Goal: Task Accomplishment & Management: Manage account settings

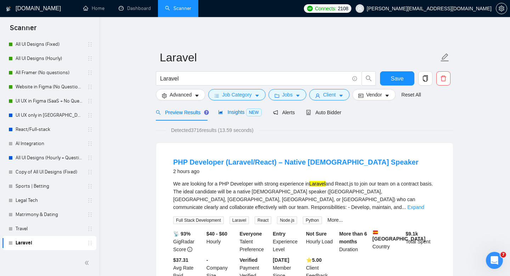
click at [232, 111] on span "Insights NEW" at bounding box center [239, 112] width 43 height 6
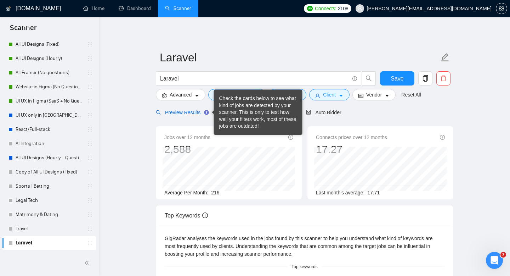
click at [197, 111] on span "Preview Results" at bounding box center [181, 112] width 51 height 6
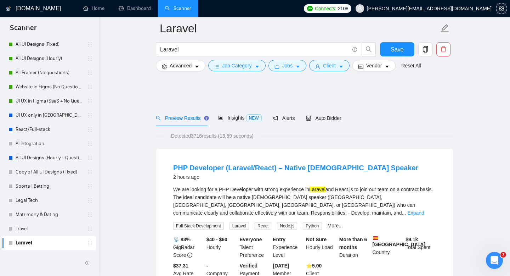
scroll to position [185, 0]
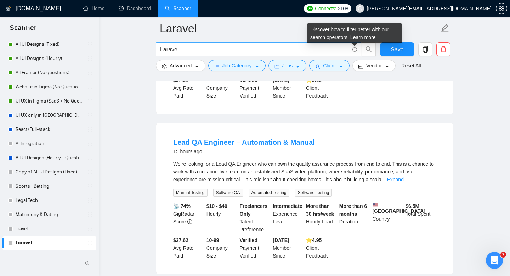
click at [356, 48] on icon "info-circle" at bounding box center [355, 49] width 5 height 5
click at [320, 48] on input "Laravel" at bounding box center [254, 49] width 189 height 9
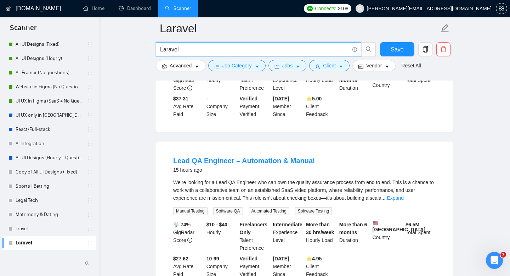
scroll to position [146, 0]
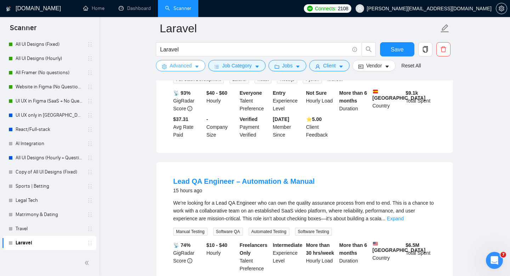
click at [180, 67] on span "Advanced" at bounding box center [181, 66] width 22 height 8
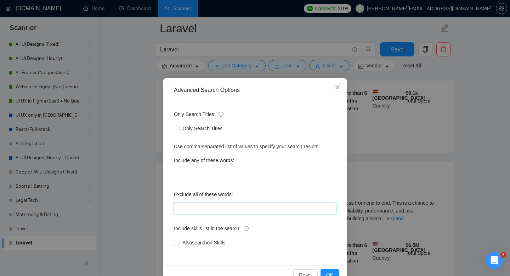
click at [216, 208] on input "text" at bounding box center [255, 208] width 162 height 11
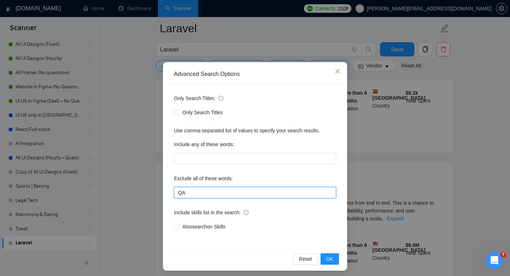
scroll to position [19, 0]
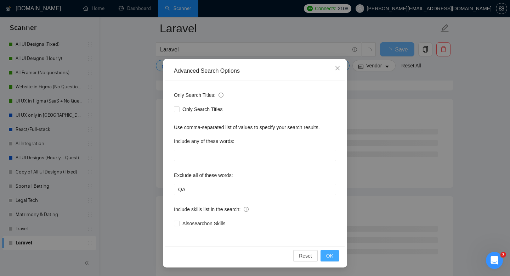
click at [334, 255] on button "OK" at bounding box center [330, 255] width 18 height 11
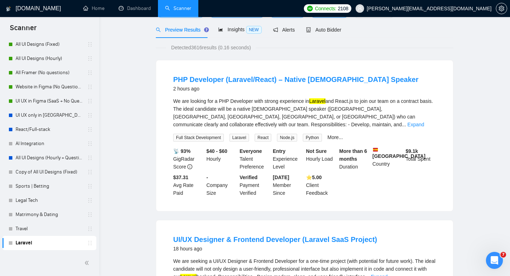
scroll to position [0, 0]
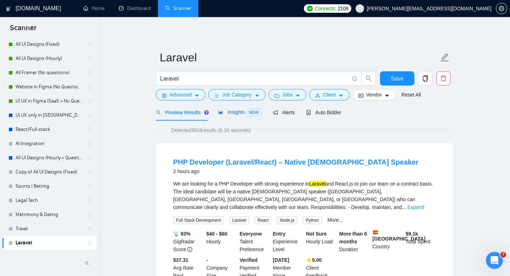
click at [238, 111] on span "Insights NEW" at bounding box center [239, 112] width 43 height 6
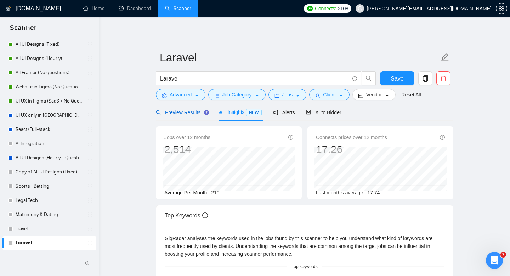
click at [194, 113] on span "Preview Results" at bounding box center [181, 112] width 51 height 6
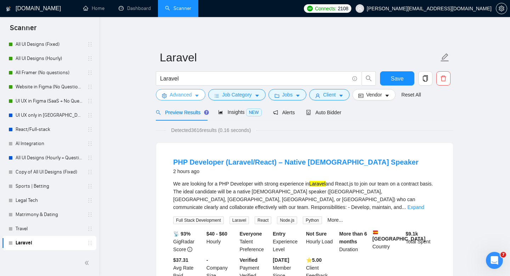
click at [187, 97] on span "Advanced" at bounding box center [181, 95] width 22 height 8
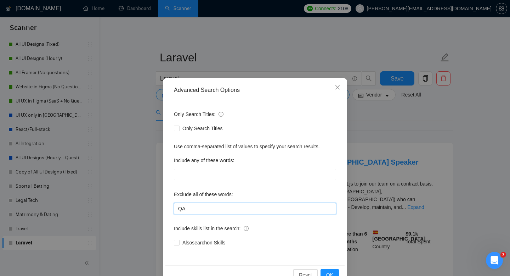
click at [215, 211] on input "QA" at bounding box center [255, 208] width 162 height 11
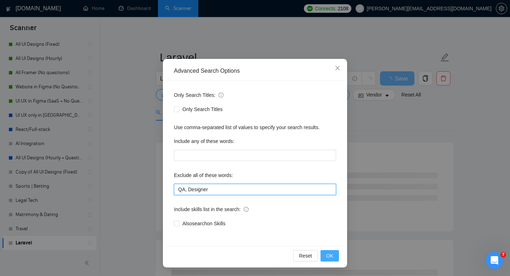
type input "QA, Designer"
click at [331, 256] on span "OK" at bounding box center [329, 256] width 7 height 8
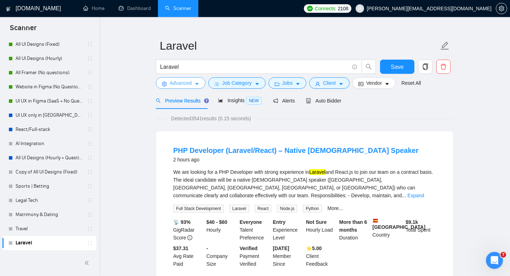
scroll to position [0, 0]
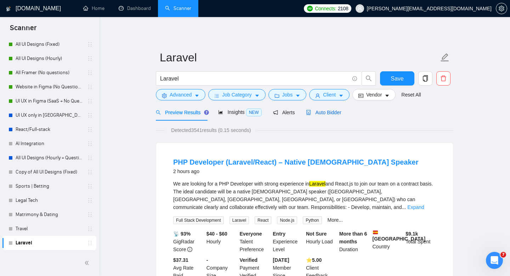
click at [335, 109] on div "Auto Bidder" at bounding box center [323, 112] width 35 height 8
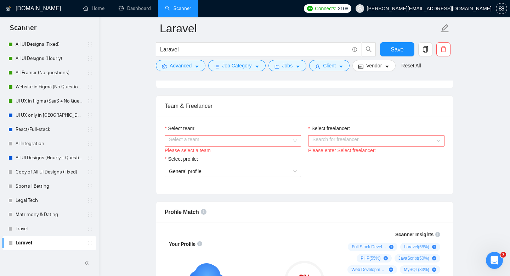
scroll to position [377, 0]
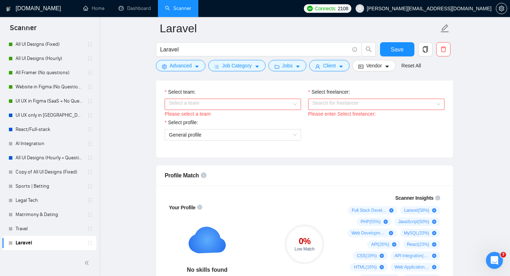
click at [260, 107] on input "Select team:" at bounding box center [230, 104] width 123 height 11
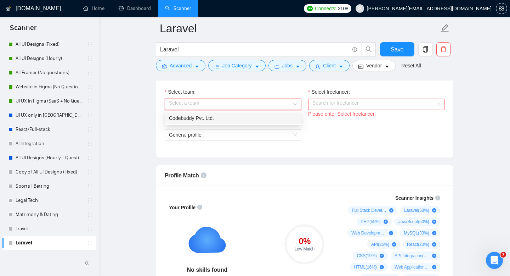
click at [255, 115] on div "Codebuddy Pvt. Ltd." at bounding box center [233, 118] width 128 height 8
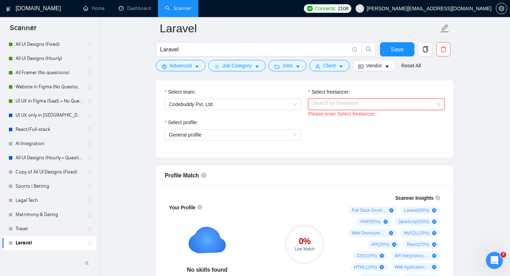
click at [353, 106] on input "Select freelancer:" at bounding box center [373, 104] width 123 height 11
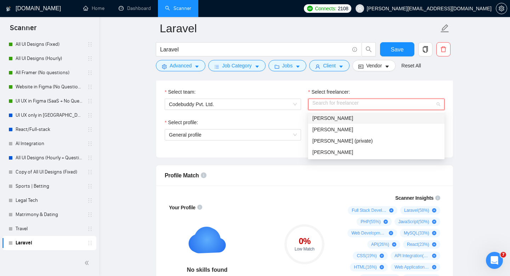
click at [352, 116] on div "[PERSON_NAME]" at bounding box center [376, 118] width 128 height 8
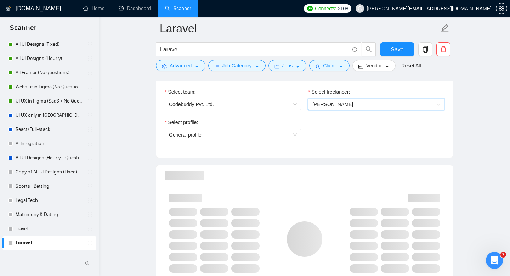
click at [249, 140] on div "Select profile: General profile" at bounding box center [232, 133] width 143 height 30
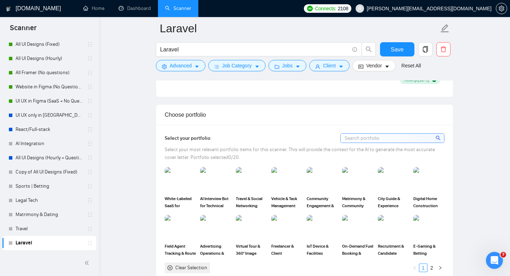
scroll to position [593, 0]
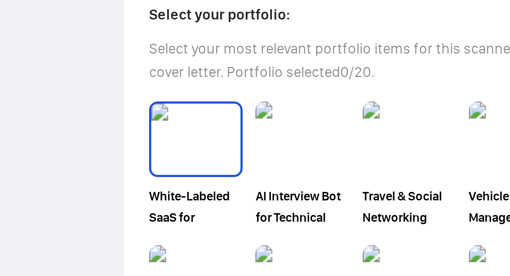
click at [180, 167] on img at bounding box center [180, 172] width 30 height 23
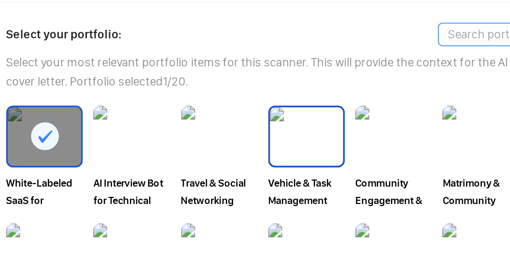
click at [279, 178] on img at bounding box center [287, 172] width 30 height 23
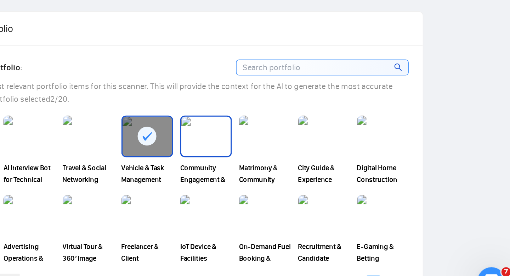
click at [321, 175] on img at bounding box center [323, 172] width 30 height 23
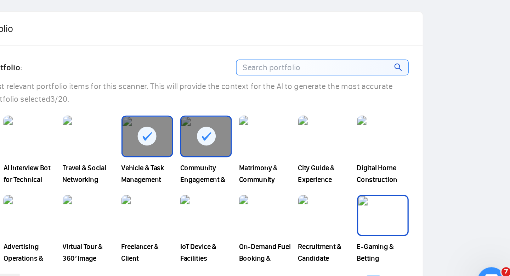
click at [421, 222] on img at bounding box center [429, 220] width 30 height 23
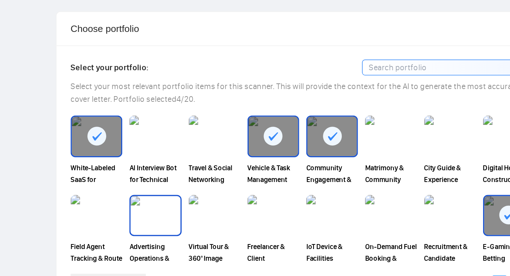
click at [214, 220] on img at bounding box center [216, 220] width 30 height 23
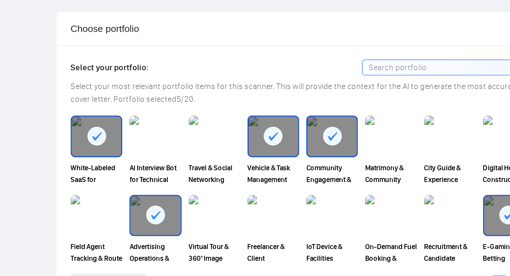
click at [214, 220] on rect at bounding box center [215, 219] width 11 height 11
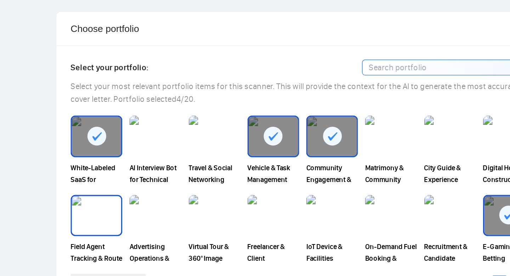
click at [177, 221] on img at bounding box center [180, 220] width 30 height 23
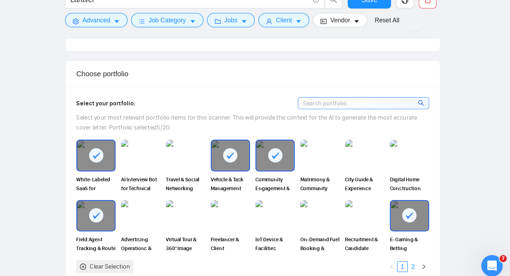
click at [435, 259] on link "2" at bounding box center [432, 261] width 8 height 8
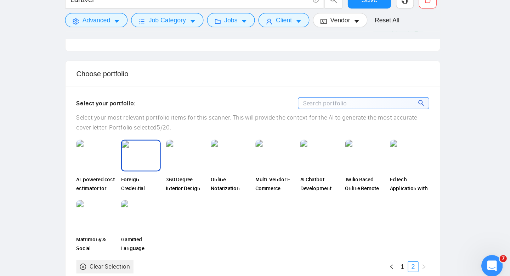
click at [217, 179] on img at bounding box center [216, 172] width 30 height 23
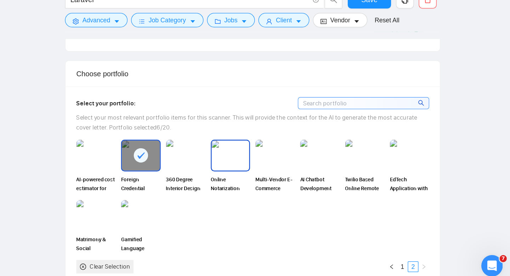
click at [280, 188] on span "Online Notarization Platform" at bounding box center [286, 195] width 31 height 14
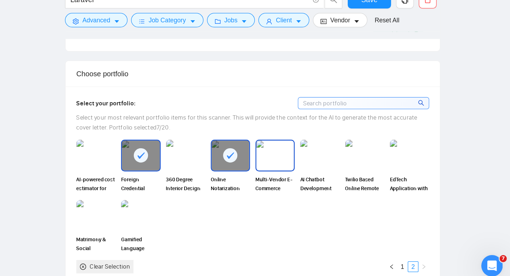
click at [322, 178] on img at bounding box center [323, 172] width 30 height 23
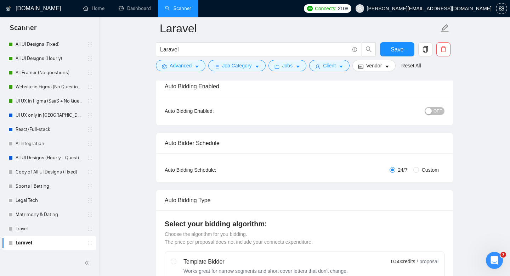
scroll to position [0, 0]
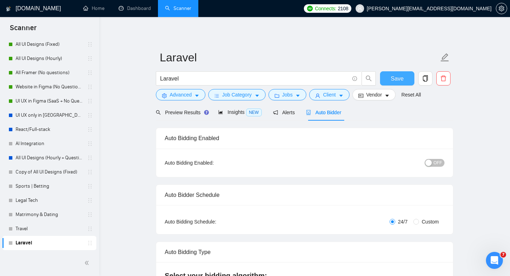
click at [392, 72] on button "Save" at bounding box center [397, 78] width 34 height 14
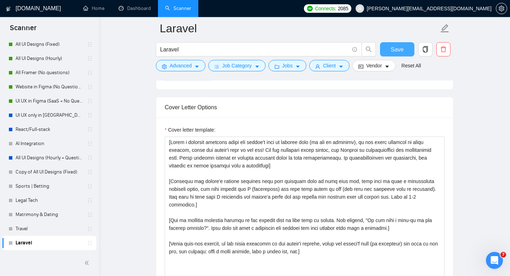
scroll to position [772, 0]
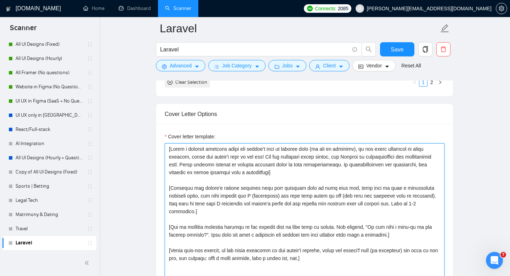
click at [227, 188] on textarea "Cover letter template:" at bounding box center [305, 222] width 280 height 159
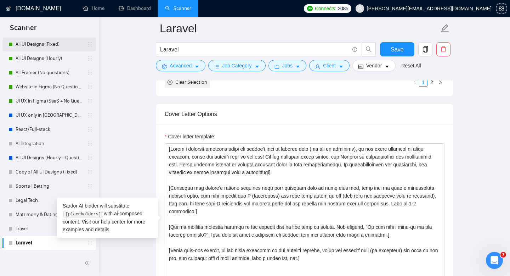
click at [49, 47] on link "All UI Designs (Fixed)" at bounding box center [49, 44] width 67 height 14
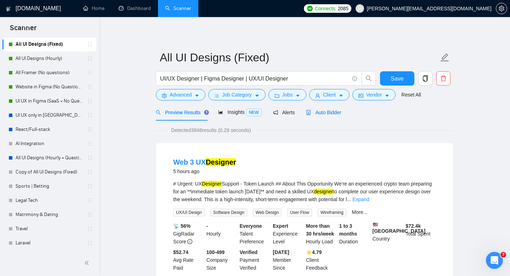
click at [336, 115] on div "Auto Bidder" at bounding box center [323, 112] width 35 height 8
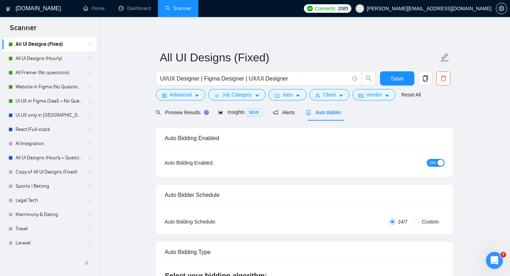
checkbox input "true"
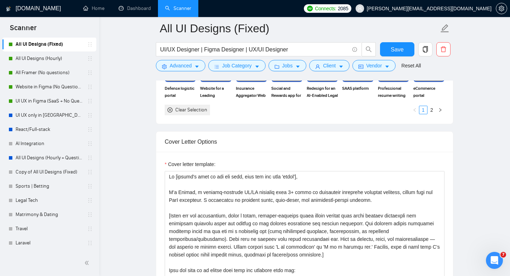
scroll to position [773, 0]
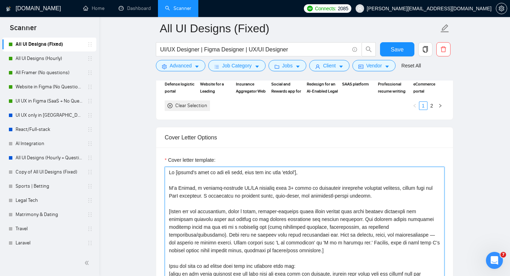
click at [289, 197] on textarea "Cover letter template:" at bounding box center [305, 246] width 280 height 159
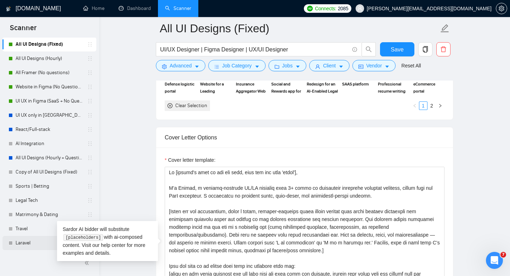
click at [26, 248] on link "Laravel" at bounding box center [49, 243] width 67 height 14
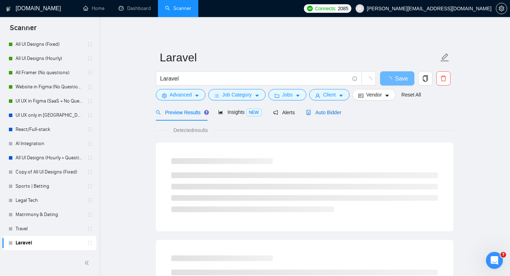
click at [321, 115] on span "Auto Bidder" at bounding box center [323, 112] width 35 height 6
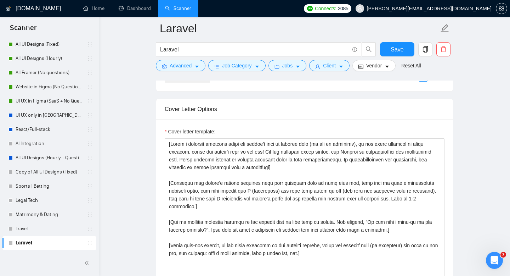
scroll to position [824, 0]
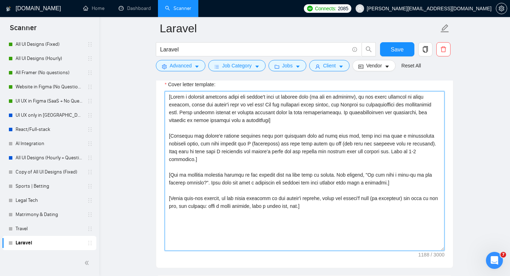
click at [229, 164] on textarea "Cover letter template:" at bounding box center [305, 170] width 280 height 159
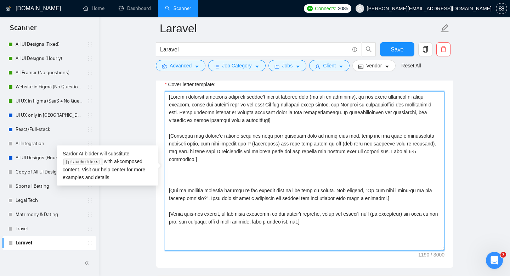
paste textarea "Here are some of my recent work that may resonate with you: [refer to the below…"
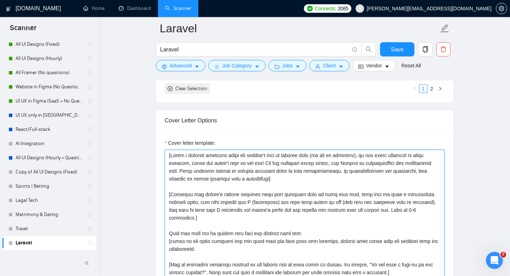
scroll to position [761, 0]
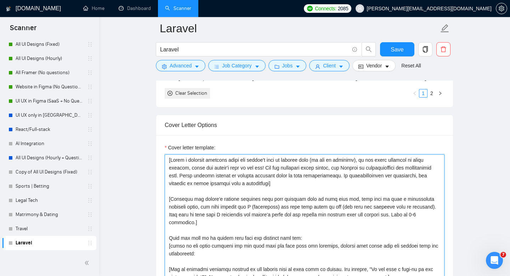
drag, startPoint x: 371, startPoint y: 159, endPoint x: 265, endPoint y: 164, distance: 105.7
click at [265, 164] on textarea "Cover letter template:" at bounding box center [305, 233] width 280 height 159
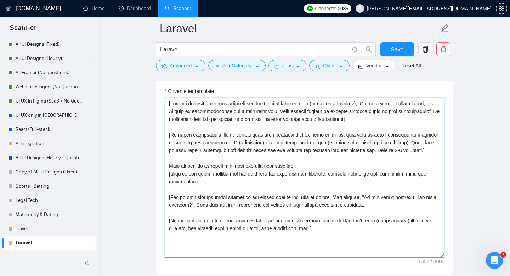
scroll to position [821, 0]
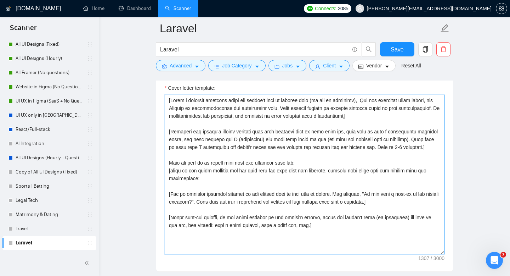
drag, startPoint x: 227, startPoint y: 217, endPoint x: 327, endPoint y: 218, distance: 99.2
click at [327, 218] on textarea "Cover letter template:" at bounding box center [305, 174] width 280 height 159
drag, startPoint x: 388, startPoint y: 218, endPoint x: 218, endPoint y: 219, distance: 170.1
click at [218, 219] on textarea "Cover letter template:" at bounding box center [305, 174] width 280 height 159
click at [296, 228] on textarea "Cover letter template:" at bounding box center [305, 174] width 280 height 159
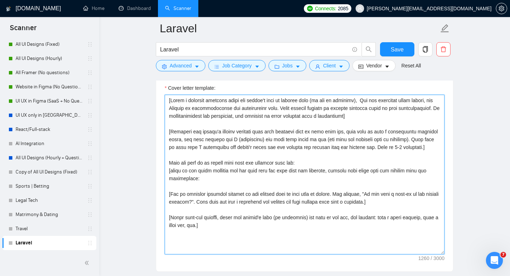
drag, startPoint x: 310, startPoint y: 217, endPoint x: 217, endPoint y: 223, distance: 93.7
click at [217, 223] on textarea "Cover letter template:" at bounding box center [305, 174] width 280 height 159
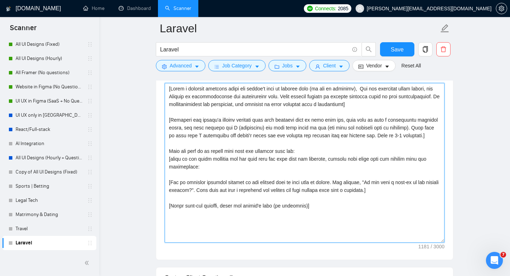
scroll to position [839, 0]
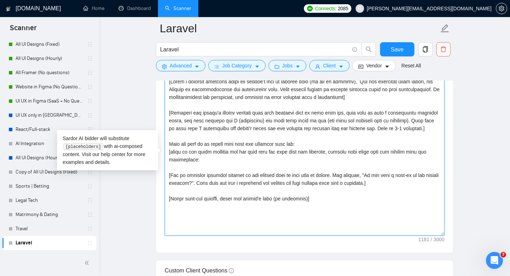
click at [224, 159] on textarea "Cover letter template:" at bounding box center [305, 155] width 280 height 159
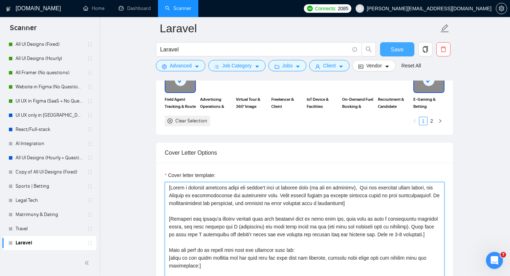
type textarea "[Write a personal greeting using the client's name or company name (if any is p…"
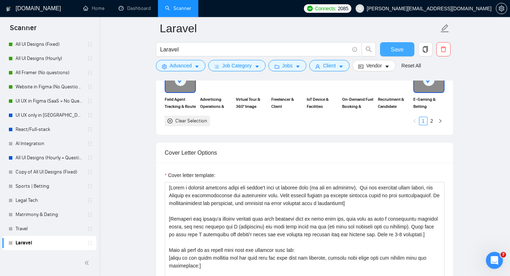
click at [390, 51] on button "Save" at bounding box center [397, 49] width 34 height 14
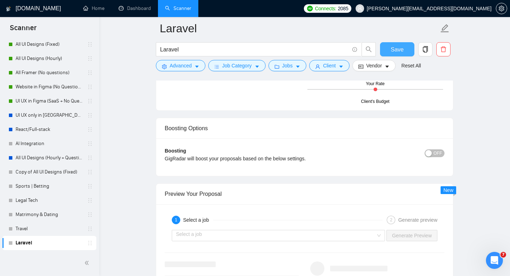
scroll to position [1339, 0]
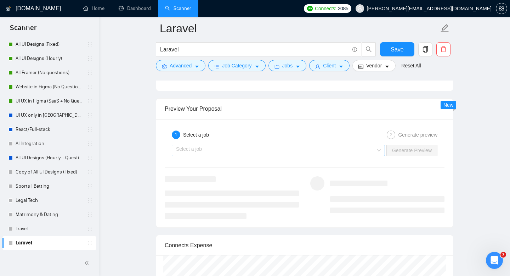
click at [218, 147] on input "search" at bounding box center [276, 150] width 200 height 11
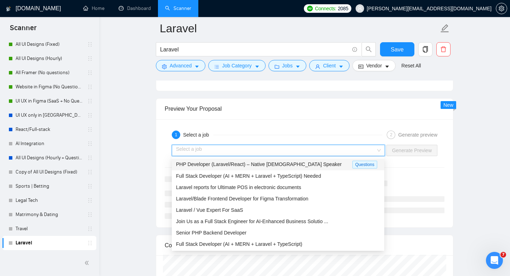
click at [217, 164] on span "PHP Developer (Laravel/React) – Native [DEMOGRAPHIC_DATA] Speaker" at bounding box center [259, 164] width 166 height 6
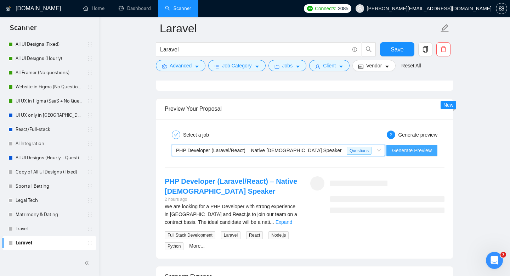
click at [422, 147] on span "Generate Preview" at bounding box center [412, 150] width 40 height 8
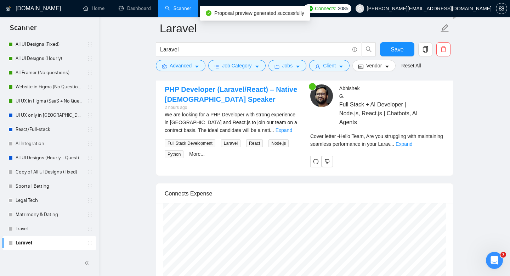
scroll to position [1437, 0]
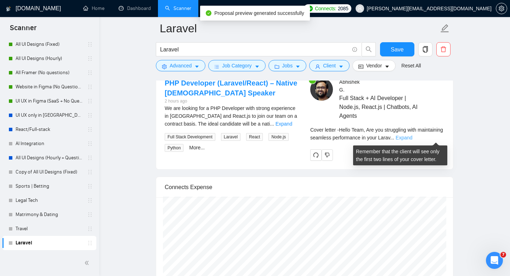
click at [412, 139] on link "Expand" at bounding box center [404, 138] width 17 height 6
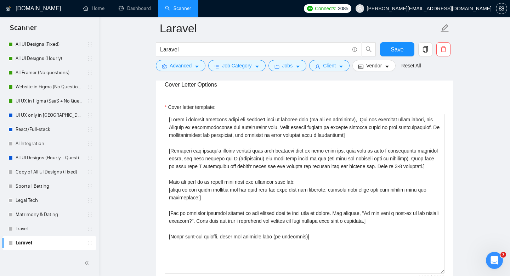
scroll to position [792, 0]
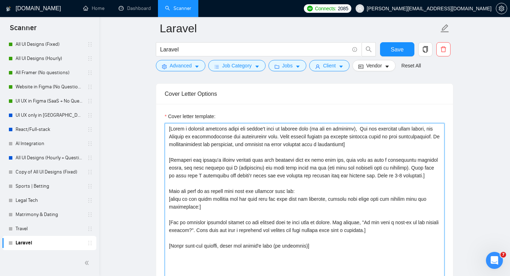
click at [169, 206] on textarea "Cover letter template:" at bounding box center [305, 202] width 280 height 159
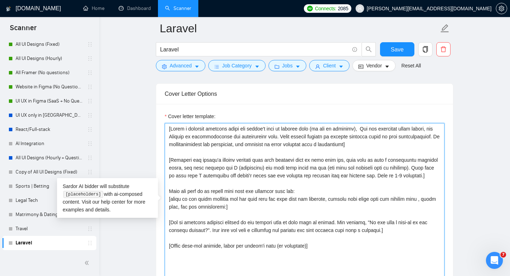
type textarea "[Write a personal greeting using the client's name or company name (if any is p…"
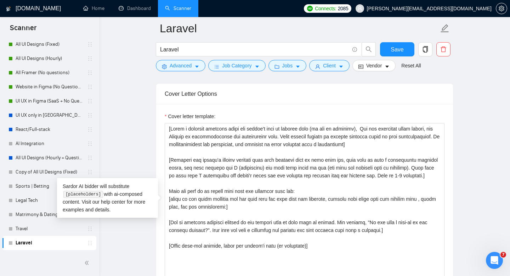
click at [391, 57] on div "Save" at bounding box center [397, 51] width 37 height 18
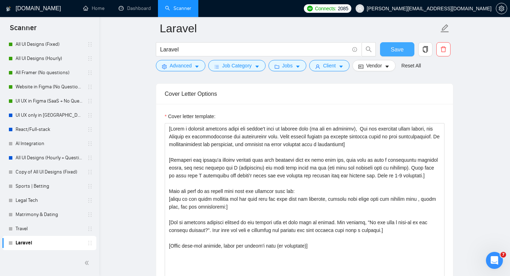
click at [395, 44] on button "Save" at bounding box center [397, 49] width 34 height 14
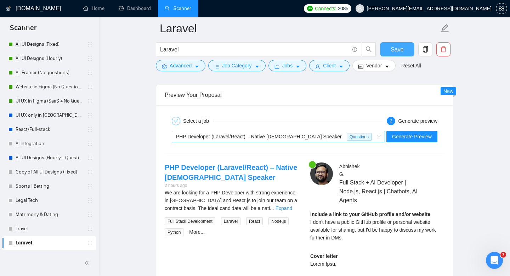
scroll to position [1343, 0]
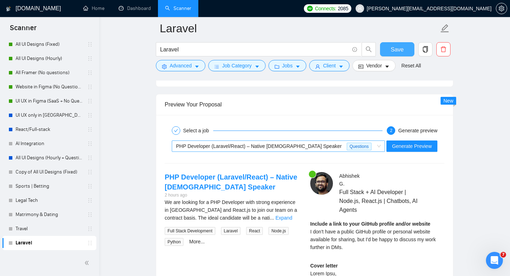
click at [239, 141] on div "PHP Developer (Laravel/React) – Native [DEMOGRAPHIC_DATA] Speaker" at bounding box center [261, 146] width 171 height 11
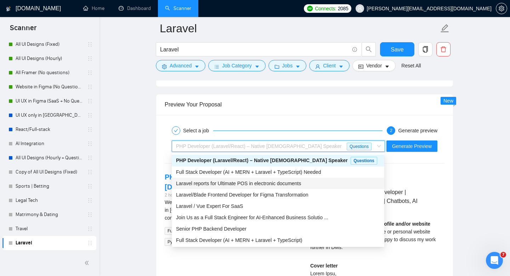
click at [224, 181] on span "Laravel reports for Ultimate POS in electronic documents" at bounding box center [238, 183] width 125 height 6
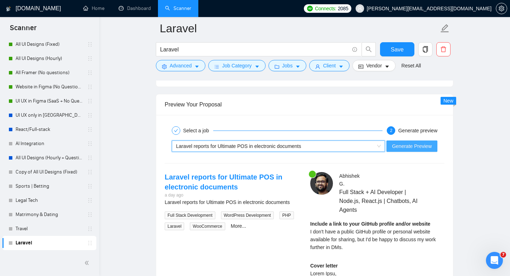
click at [427, 145] on span "Generate Preview" at bounding box center [412, 146] width 40 height 8
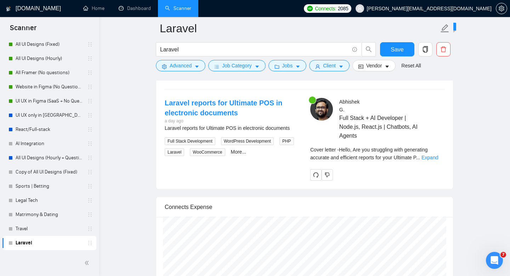
scroll to position [1404, 0]
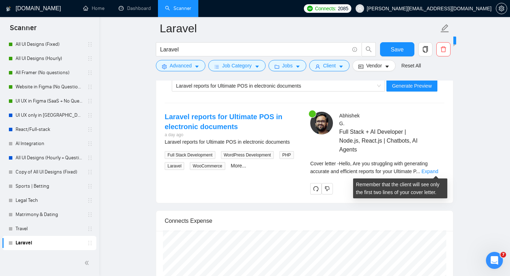
click at [435, 167] on div "Cover letter - Hello, Are you struggling with generating accurate and efficient…" at bounding box center [377, 167] width 134 height 16
click at [435, 170] on link "Expand" at bounding box center [430, 171] width 17 height 6
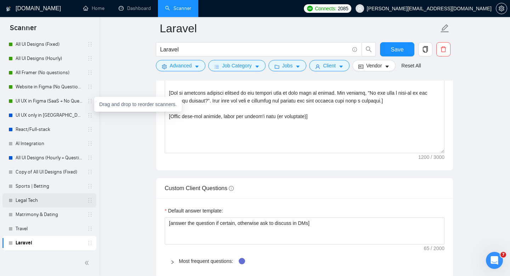
scroll to position [926, 0]
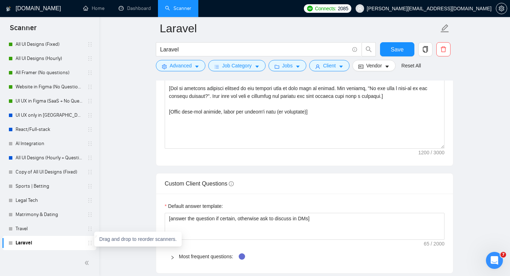
click at [89, 245] on icon "holder" at bounding box center [90, 243] width 6 height 6
click at [83, 223] on link "Travel" at bounding box center [49, 228] width 67 height 14
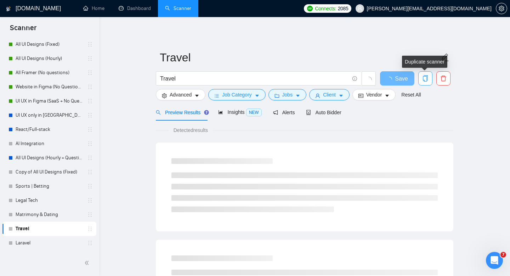
click at [423, 81] on icon "copy" at bounding box center [425, 78] width 6 height 6
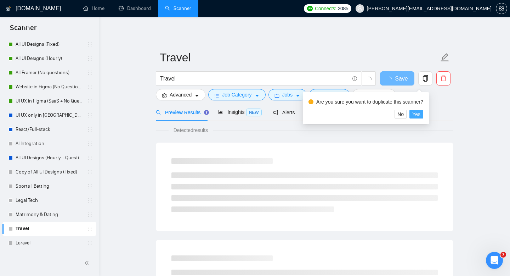
click at [421, 112] on span "Yes" at bounding box center [416, 114] width 8 height 8
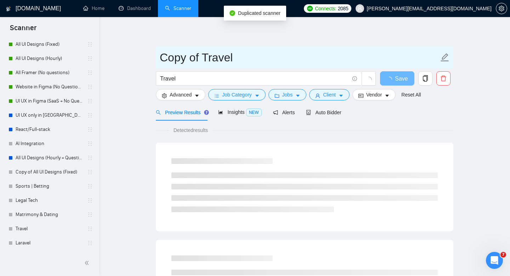
click at [196, 60] on input "Copy of Travel" at bounding box center [299, 58] width 279 height 18
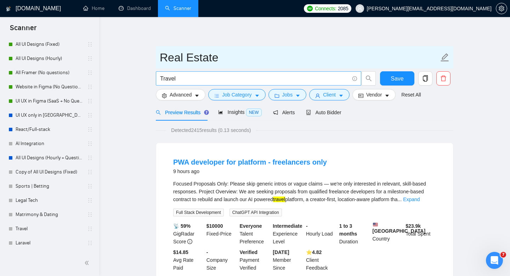
type input "Real Estate"
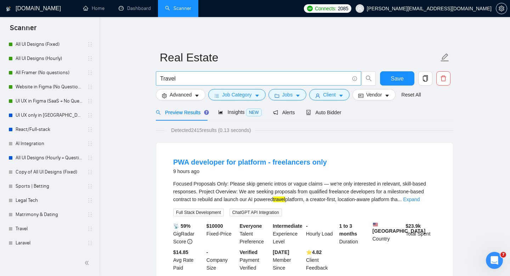
click at [183, 79] on input "Travel" at bounding box center [254, 78] width 189 height 9
type input "Real Estate | Property"
click at [388, 82] on button "Save" at bounding box center [397, 78] width 34 height 14
